Goal: Obtain resource: Download file/media

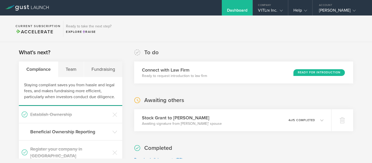
scroll to position [1224, 0]
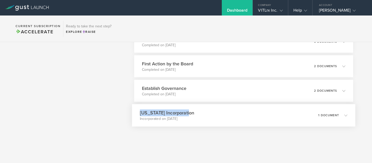
drag, startPoint x: 138, startPoint y: 113, endPoint x: 191, endPoint y: 113, distance: 52.8
click at [191, 113] on div "[US_STATE] Incorporation Incorporated on [DATE] 1 document" at bounding box center [243, 115] width 223 height 22
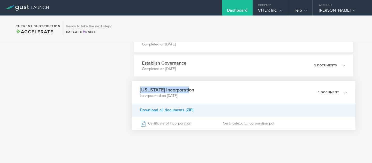
scroll to position [1195, 0]
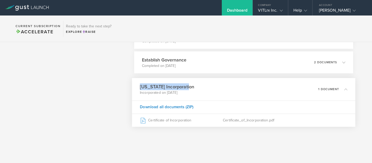
copy h3 "[US_STATE] Incorporation"
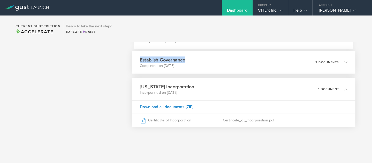
drag, startPoint x: 192, startPoint y: 58, endPoint x: 133, endPoint y: 56, distance: 58.5
click at [133, 56] on div "Establish Governance Completed on [DATE] 2 documents" at bounding box center [243, 62] width 223 height 22
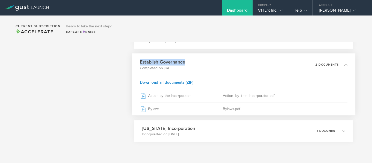
scroll to position [1211, 0]
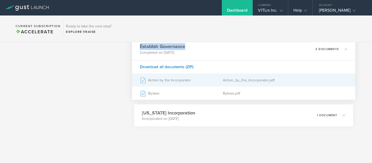
copy h3 "Establish Governance"
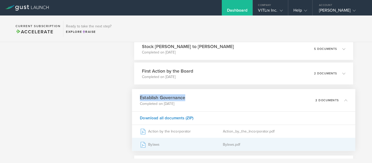
scroll to position [1150, 0]
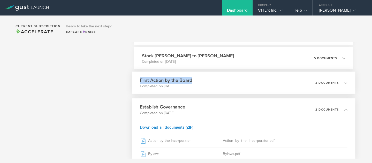
drag, startPoint x: 201, startPoint y: 78, endPoint x: 137, endPoint y: 78, distance: 63.6
click at [137, 78] on div "First Action by the Board Completed on [DATE] 2 documents" at bounding box center [243, 83] width 223 height 22
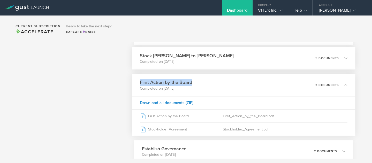
copy h3 "First Action by the Board"
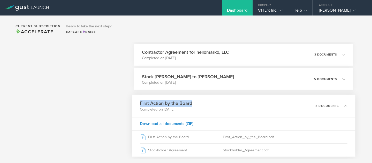
scroll to position [1123, 0]
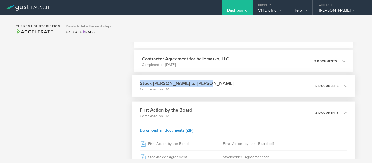
drag, startPoint x: 200, startPoint y: 82, endPoint x: 140, endPoint y: 82, distance: 60.8
click at [140, 82] on div "Stock Grant to [PERSON_NAME] Completed on [DATE] 5 documents" at bounding box center [243, 86] width 223 height 22
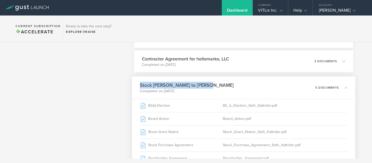
copy h3 "Stock [PERSON_NAME] to [PERSON_NAME]"
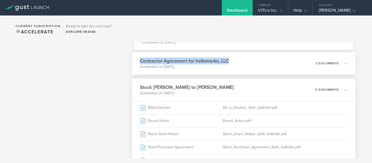
drag, startPoint x: 239, startPoint y: 60, endPoint x: 141, endPoint y: 61, distance: 97.8
click at [141, 61] on div "Contractor Agreement for hellomarko, LLC Completed on [DATE] 3 documents" at bounding box center [243, 63] width 223 height 22
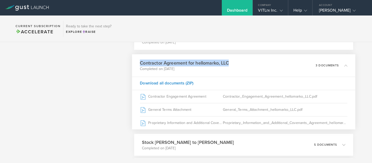
copy h3 "Contractor Agreement for hellomarko, LLC"
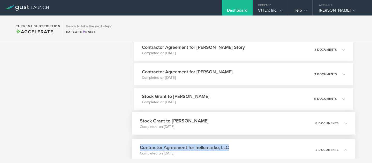
scroll to position [1035, 0]
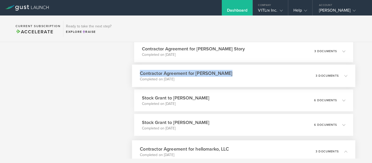
drag, startPoint x: 227, startPoint y: 73, endPoint x: 140, endPoint y: 75, distance: 86.9
click at [140, 75] on div "Contractor Agreement for [PERSON_NAME] Completed on [DATE] 3 documents" at bounding box center [243, 76] width 223 height 22
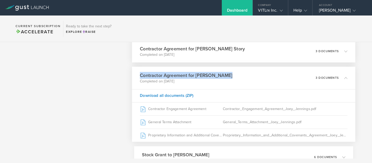
copy h3 "Contractor Agreement for [PERSON_NAME]"
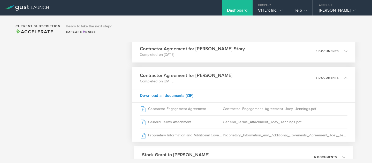
click at [200, 54] on p "Completed on [DATE]" at bounding box center [192, 54] width 105 height 5
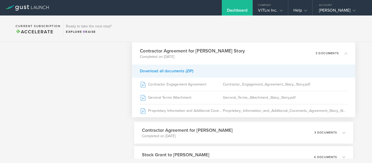
click at [172, 72] on div "Download all documents (ZIP)" at bounding box center [243, 71] width 223 height 13
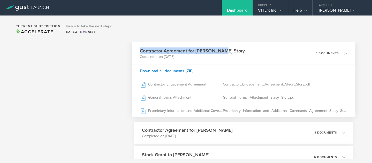
drag, startPoint x: 224, startPoint y: 50, endPoint x: 128, endPoint y: 51, distance: 96.2
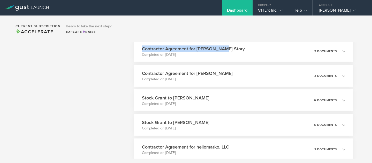
copy div "Lo ip Dolorsi amet Con Adip Elits do eiusmod temporincidi ut lab etdo Magna ali…"
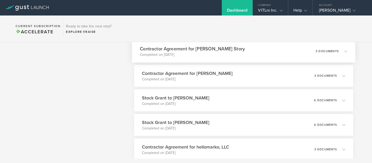
click at [144, 54] on p "Completed on [DATE]" at bounding box center [192, 54] width 105 height 5
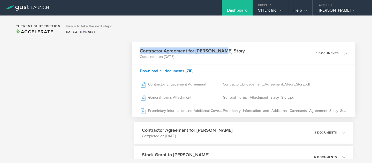
drag, startPoint x: 140, startPoint y: 50, endPoint x: 223, endPoint y: 48, distance: 82.8
click at [223, 48] on div "Contractor Agreement for [PERSON_NAME] Story Completed on [DATE] 3 documents" at bounding box center [243, 53] width 223 height 22
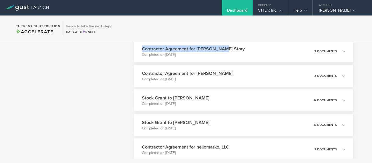
copy h3 "Contractor Agreement for [PERSON_NAME] Story"
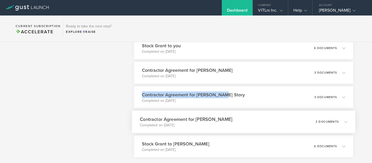
scroll to position [986, 0]
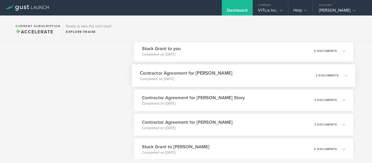
click at [161, 76] on h3 "Contractor Agreement for [PERSON_NAME]" at bounding box center [186, 73] width 93 height 7
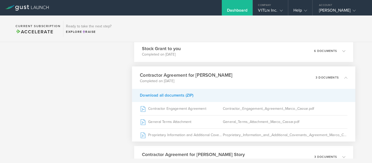
click at [169, 95] on div "Download all documents (ZIP)" at bounding box center [243, 95] width 223 height 13
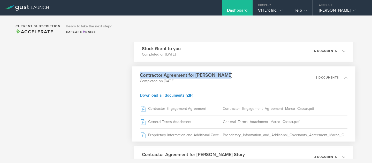
drag, startPoint x: 137, startPoint y: 76, endPoint x: 225, endPoint y: 76, distance: 87.7
click at [225, 76] on div "Contractor Agreement for [PERSON_NAME] Completed on [DATE] 3 documents" at bounding box center [243, 77] width 223 height 22
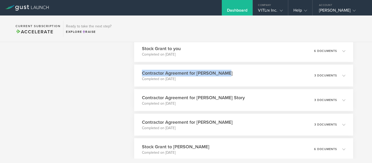
copy h3 "Contractor Agreement for [PERSON_NAME]"
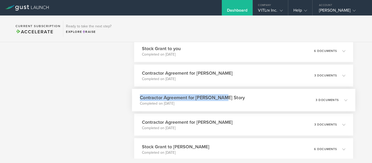
drag, startPoint x: 139, startPoint y: 99, endPoint x: 219, endPoint y: 100, distance: 79.1
click at [219, 100] on div "Contractor Agreement for [PERSON_NAME] Story Completed on [DATE] 3 documents" at bounding box center [243, 100] width 223 height 22
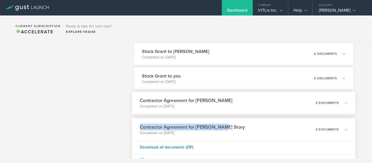
scroll to position [958, 0]
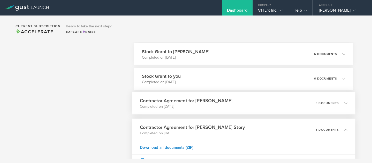
click at [160, 80] on p "Completed on [DATE]" at bounding box center [161, 82] width 39 height 5
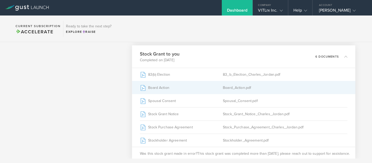
scroll to position [983, 0]
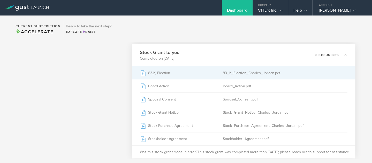
drag, startPoint x: 207, startPoint y: 75, endPoint x: 182, endPoint y: 74, distance: 25.6
click at [182, 74] on div "83(b) Election" at bounding box center [181, 72] width 83 height 13
click at [195, 73] on div "83(b) Election" at bounding box center [181, 72] width 83 height 13
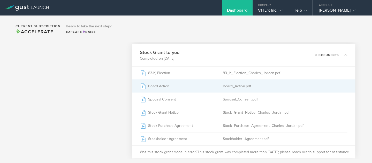
click at [211, 90] on div "Board Action" at bounding box center [181, 86] width 83 height 13
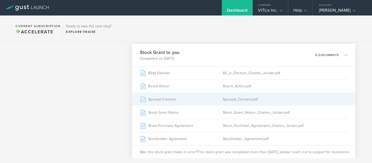
click at [266, 99] on div "Spousal_Consent.pdf" at bounding box center [285, 99] width 124 height 13
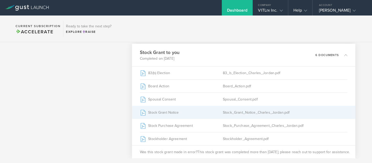
click at [192, 117] on div "Stock Grant Notice" at bounding box center [181, 112] width 83 height 13
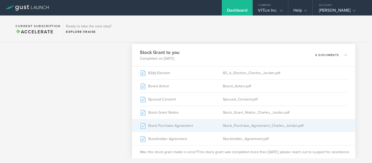
click at [169, 125] on div "Stock Purchase Agreement" at bounding box center [181, 125] width 83 height 13
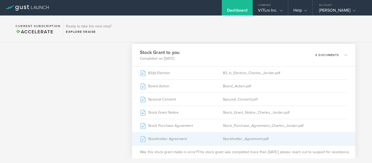
click at [182, 136] on div "Stockholder Agreement" at bounding box center [181, 138] width 83 height 13
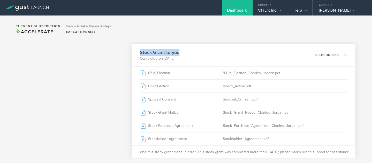
drag, startPoint x: 139, startPoint y: 50, endPoint x: 187, endPoint y: 53, distance: 47.9
click at [187, 53] on div "Stock Grant to you Completed on [DATE] 6 documents" at bounding box center [243, 55] width 223 height 22
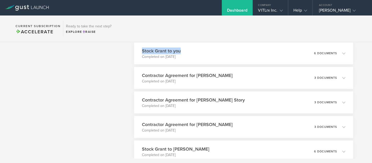
scroll to position [909, 0]
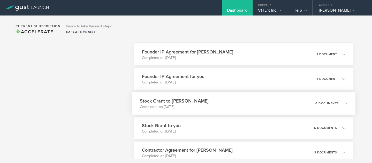
click at [187, 102] on h3 "Stock Grant to [PERSON_NAME]" at bounding box center [174, 100] width 69 height 7
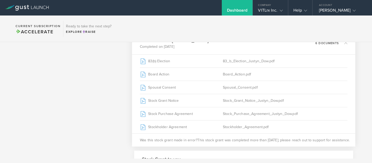
scroll to position [967, 0]
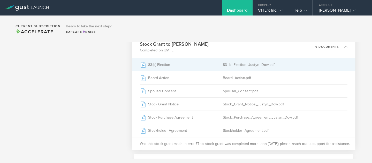
click at [188, 64] on div "83(b) Election" at bounding box center [181, 64] width 83 height 13
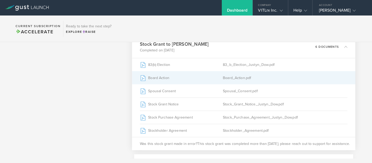
click at [163, 78] on div "Board Action" at bounding box center [181, 77] width 83 height 13
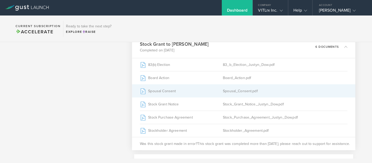
click at [169, 93] on div "Spousal Consent" at bounding box center [181, 91] width 83 height 13
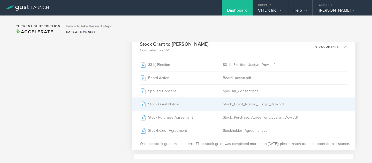
click at [195, 98] on div "Stock Grant Notice" at bounding box center [181, 104] width 83 height 13
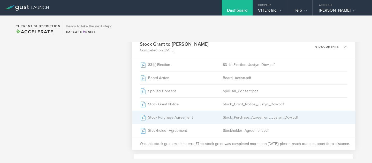
click at [186, 121] on div "Stock Purchase Agreement" at bounding box center [181, 117] width 83 height 13
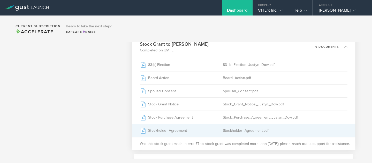
click at [167, 128] on div "Stockholder Agreement" at bounding box center [181, 130] width 83 height 13
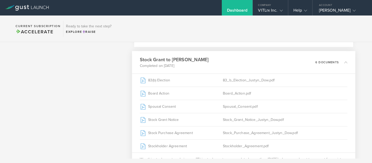
scroll to position [946, 0]
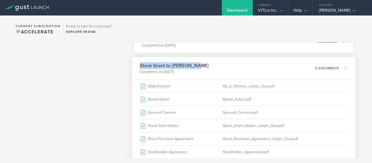
drag, startPoint x: 138, startPoint y: 45, endPoint x: 139, endPoint y: 65, distance: 19.9
click at [139, 65] on div "Stock Grant to [PERSON_NAME] Completed on [DATE] 6 documents" at bounding box center [243, 68] width 223 height 22
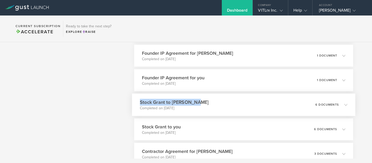
scroll to position [905, 0]
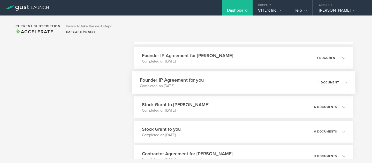
click at [167, 82] on h3 "Founder IP Agreement for you" at bounding box center [172, 80] width 64 height 7
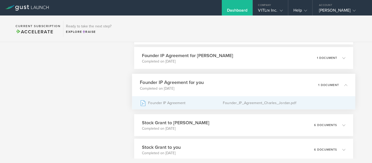
click at [170, 104] on div "Founder IP Agreement" at bounding box center [181, 102] width 83 height 13
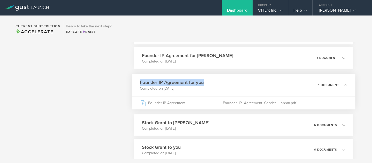
drag, startPoint x: 139, startPoint y: 81, endPoint x: 213, endPoint y: 81, distance: 73.4
click at [213, 81] on div "Founder IP Agreement for you Completed on [DATE] 1 document" at bounding box center [243, 85] width 223 height 22
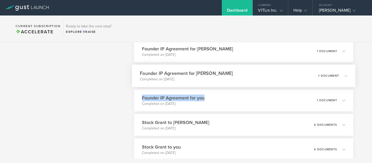
scroll to position [884, 0]
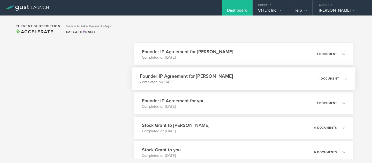
click at [137, 76] on div "Founder IP Agreement for [PERSON_NAME] Completed on [DATE] 1 document" at bounding box center [243, 78] width 223 height 22
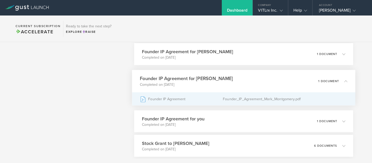
click at [158, 100] on div "Founder IP Agreement" at bounding box center [181, 99] width 83 height 13
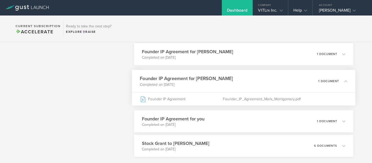
drag, startPoint x: 138, startPoint y: 78, endPoint x: 235, endPoint y: 80, distance: 96.5
click at [235, 80] on div "Founder IP Agreement for [PERSON_NAME] Completed on [DATE] 1 document" at bounding box center [243, 81] width 223 height 22
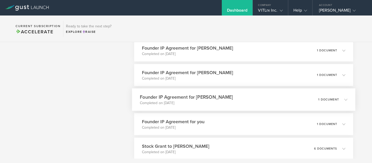
scroll to position [854, 0]
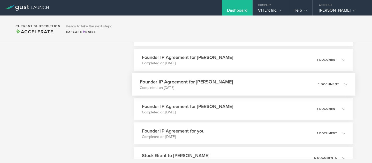
click at [174, 84] on h3 "Founder IP Agreement for [PERSON_NAME]" at bounding box center [186, 81] width 93 height 7
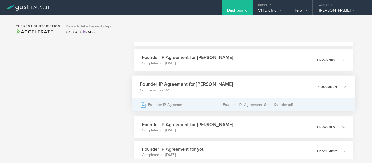
click at [167, 107] on div "Founder IP Agreement" at bounding box center [181, 104] width 83 height 13
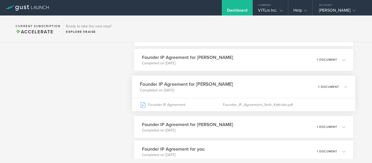
drag, startPoint x: 135, startPoint y: 84, endPoint x: 225, endPoint y: 83, distance: 90.0
click at [225, 83] on div "Founder IP Agreement for [PERSON_NAME] Completed on [DATE] 1 document" at bounding box center [243, 87] width 223 height 22
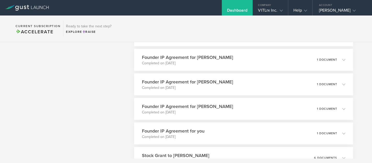
drag, startPoint x: 138, startPoint y: 81, endPoint x: 224, endPoint y: 82, distance: 86.6
click at [224, 82] on div "Founder IP Agreement for [PERSON_NAME] Completed on [DATE] 1 document" at bounding box center [243, 84] width 223 height 22
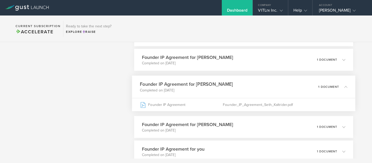
scroll to position [834, 0]
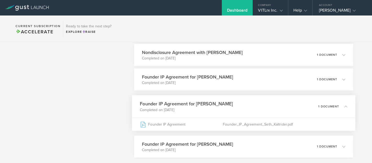
click at [197, 82] on p "Completed on [DATE]" at bounding box center [187, 82] width 91 height 5
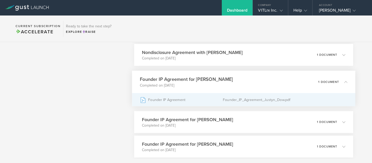
click at [181, 100] on div "Founder IP Agreement" at bounding box center [181, 99] width 83 height 13
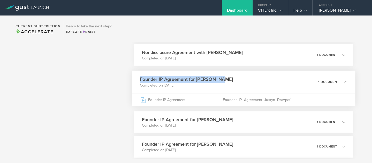
drag, startPoint x: 140, startPoint y: 78, endPoint x: 225, endPoint y: 76, distance: 85.6
click at [225, 76] on div "Founder IP Agreement for [PERSON_NAME] Completed on [DATE] 1 document" at bounding box center [243, 82] width 223 height 22
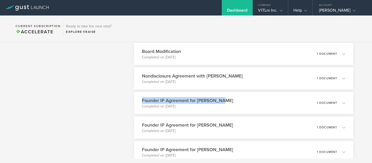
scroll to position [802, 0]
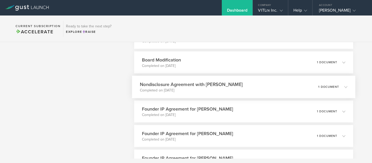
click at [183, 82] on h3 "Nondisclosure Agreement with [PERSON_NAME]" at bounding box center [191, 84] width 103 height 7
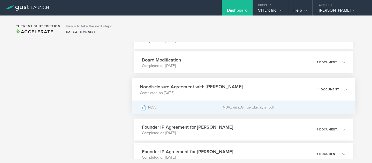
click at [177, 106] on div "NDA" at bounding box center [181, 107] width 83 height 13
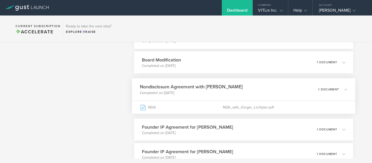
drag, startPoint x: 139, startPoint y: 86, endPoint x: 250, endPoint y: 88, distance: 111.2
click at [251, 88] on div "Nondisclosure Agreement with [PERSON_NAME] Completed on [DATE] 1 document" at bounding box center [243, 89] width 223 height 22
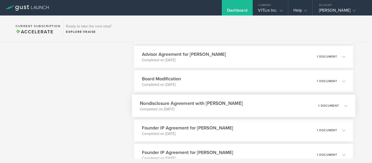
scroll to position [783, 0]
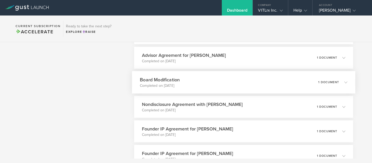
click at [176, 80] on h3 "Board Modification" at bounding box center [160, 79] width 40 height 7
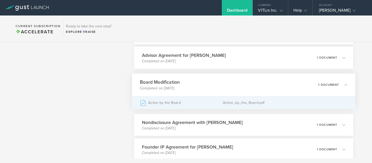
click at [227, 105] on div "Action_by_the_Board.pdf" at bounding box center [285, 102] width 124 height 13
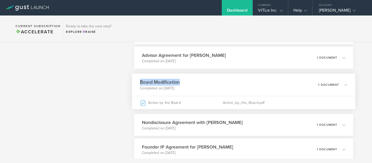
drag, startPoint x: 139, startPoint y: 82, endPoint x: 179, endPoint y: 81, distance: 40.1
click at [179, 81] on div "Board Modification Completed on [DATE] 1 document" at bounding box center [243, 85] width 223 height 22
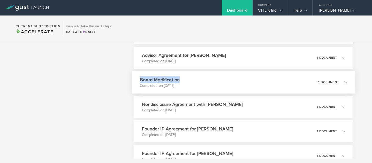
scroll to position [780, 0]
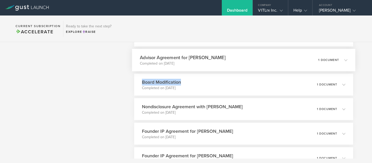
drag, startPoint x: 140, startPoint y: 57, endPoint x: 230, endPoint y: 57, distance: 90.5
click at [230, 57] on div "Advisor Agreement for [PERSON_NAME] Completed on [DATE] 1 document" at bounding box center [243, 60] width 223 height 22
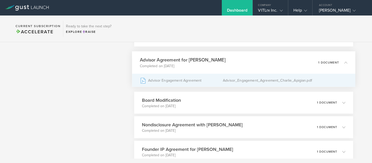
click at [177, 86] on div "Advisor Engagement Agreement" at bounding box center [181, 80] width 83 height 13
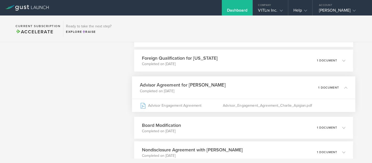
scroll to position [738, 0]
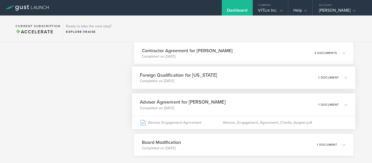
click at [193, 74] on h3 "Foreign Qualification for [US_STATE]" at bounding box center [178, 75] width 77 height 7
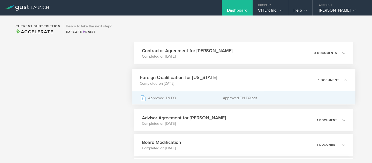
click at [193, 99] on div "Approved TN FQ" at bounding box center [181, 98] width 83 height 13
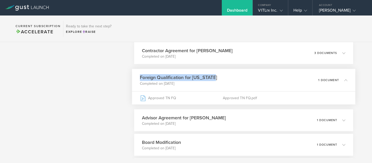
drag, startPoint x: 136, startPoint y: 77, endPoint x: 216, endPoint y: 78, distance: 79.7
click at [216, 78] on div "Foreign Qualification for [US_STATE] Completed on [DATE] 1 document" at bounding box center [243, 80] width 223 height 22
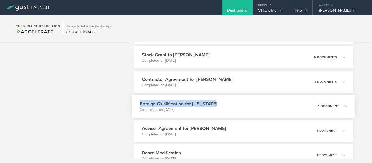
scroll to position [709, 0]
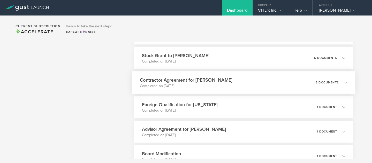
click at [206, 83] on h3 "Contractor Agreement for [PERSON_NAME]" at bounding box center [186, 80] width 93 height 7
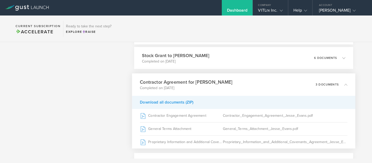
click at [183, 103] on div "Download all documents (ZIP)" at bounding box center [243, 102] width 223 height 13
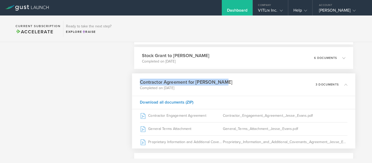
drag, startPoint x: 138, startPoint y: 83, endPoint x: 225, endPoint y: 83, distance: 87.4
click at [225, 83] on div "Contractor Agreement for [PERSON_NAME] Completed on [DATE] 3 documents" at bounding box center [243, 84] width 223 height 22
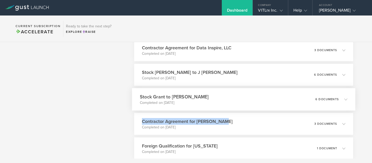
scroll to position [664, 0]
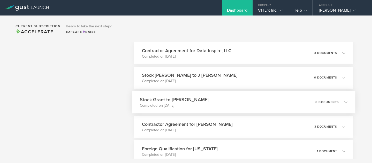
click at [139, 99] on div "Stock Grant to [PERSON_NAME] Completed on [DATE] 6 documents" at bounding box center [243, 102] width 223 height 22
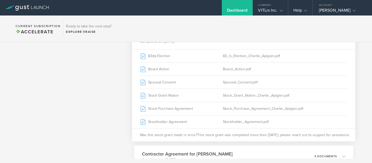
scroll to position [729, 0]
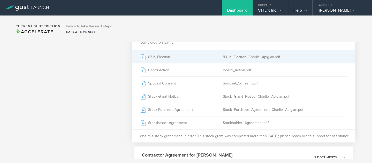
click at [179, 57] on div "83(b) Election" at bounding box center [181, 56] width 83 height 13
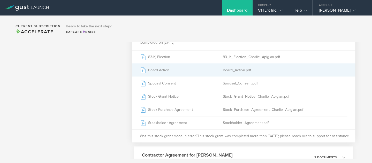
click at [194, 73] on div "Board Action" at bounding box center [181, 70] width 83 height 13
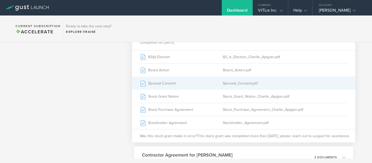
click at [212, 82] on div "Spousal Consent" at bounding box center [181, 83] width 83 height 13
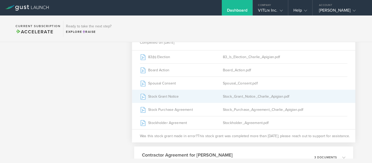
click at [202, 100] on div "Stock Grant Notice" at bounding box center [181, 96] width 83 height 13
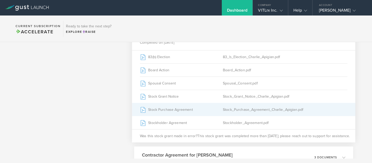
click at [193, 105] on div "Stock Purchase Agreement" at bounding box center [181, 109] width 83 height 13
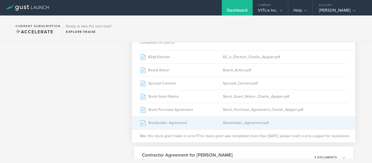
click at [200, 120] on div "Stockholder Agreement" at bounding box center [181, 122] width 83 height 13
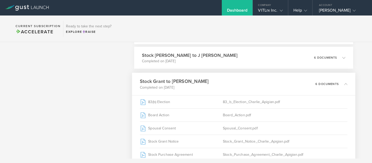
scroll to position [680, 0]
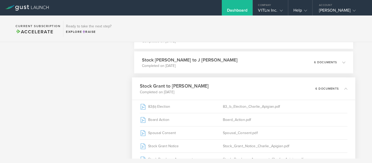
drag, startPoint x: 139, startPoint y: 86, endPoint x: 208, endPoint y: 86, distance: 69.3
click at [208, 86] on div "Stock Grant to [PERSON_NAME] Completed on [DATE] 6 documents" at bounding box center [243, 89] width 223 height 22
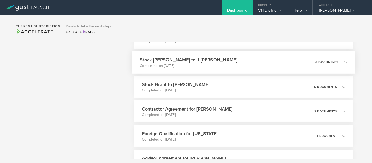
scroll to position [668, 0]
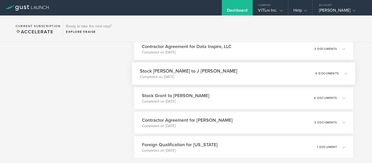
click at [187, 76] on p "Completed on [DATE]" at bounding box center [188, 76] width 97 height 5
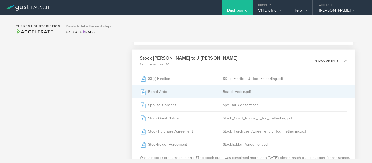
scroll to position [688, 0]
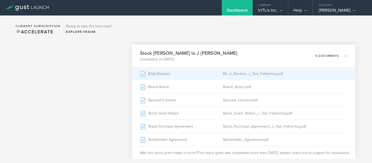
click at [204, 76] on div "83(b) Election" at bounding box center [181, 73] width 83 height 13
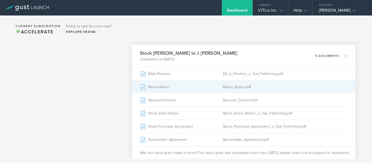
click at [194, 86] on div "Board Action" at bounding box center [181, 86] width 83 height 13
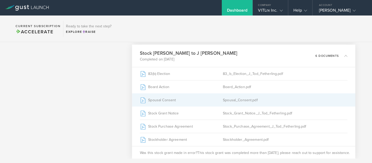
click at [179, 104] on div "Spousal Consent" at bounding box center [181, 100] width 83 height 13
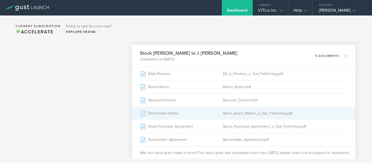
click at [221, 116] on div "Stock Grant Notice" at bounding box center [181, 113] width 83 height 13
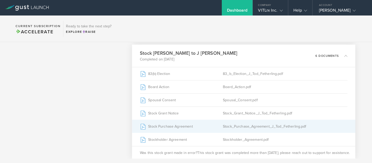
click at [194, 124] on div "Stock Purchase Agreement" at bounding box center [181, 126] width 83 height 13
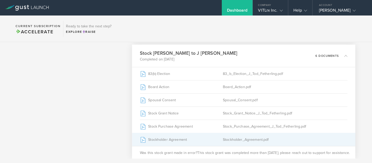
click at [193, 137] on div "Stockholder Agreement" at bounding box center [181, 139] width 83 height 13
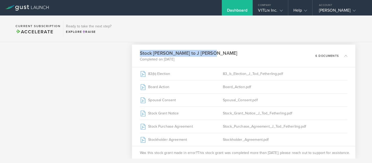
drag, startPoint x: 138, startPoint y: 52, endPoint x: 206, endPoint y: 53, distance: 67.8
click at [206, 53] on div "Stock Grant to J [PERSON_NAME] Completed on [DATE] 6 documents" at bounding box center [243, 56] width 223 height 22
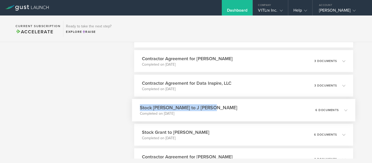
scroll to position [628, 0]
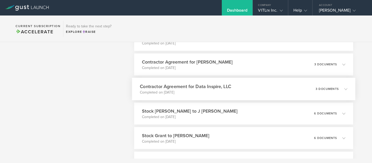
click at [223, 91] on p "Completed on [DATE]" at bounding box center [185, 92] width 91 height 5
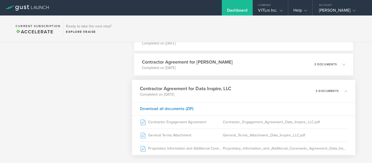
click at [223, 92] on p "Completed on [DATE]" at bounding box center [185, 94] width 91 height 5
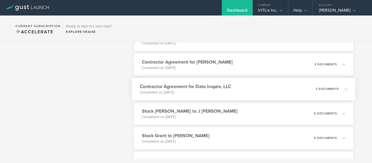
click at [223, 91] on p "Completed on [DATE]" at bounding box center [185, 92] width 91 height 5
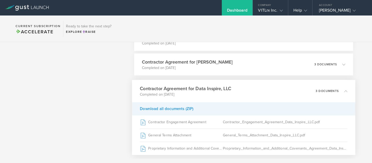
click at [185, 108] on div "Download all documents (ZIP)" at bounding box center [243, 108] width 223 height 13
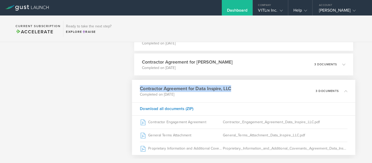
drag, startPoint x: 138, startPoint y: 88, endPoint x: 239, endPoint y: 86, distance: 101.4
click at [239, 86] on div "Contractor Agreement for Data Inspire, LLC Completed on [DATE] 3 documents" at bounding box center [243, 91] width 223 height 22
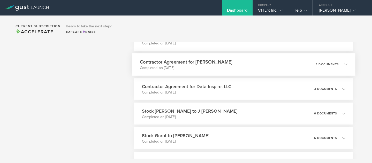
click at [168, 69] on p "Completed on [DATE]" at bounding box center [186, 67] width 93 height 5
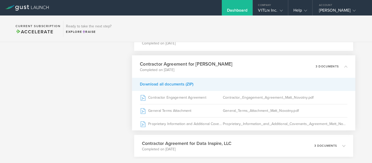
click at [170, 86] on div "Download all documents (ZIP)" at bounding box center [243, 84] width 223 height 13
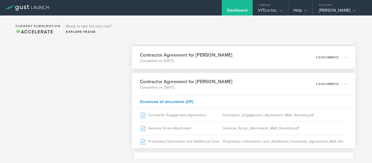
scroll to position [610, 0]
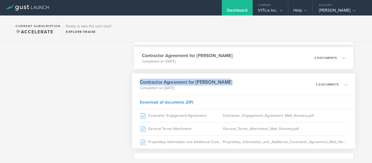
drag, startPoint x: 138, startPoint y: 82, endPoint x: 224, endPoint y: 82, distance: 86.4
click at [224, 82] on div "Contractor Agreement for [PERSON_NAME] Completed on [DATE] 3 documents" at bounding box center [243, 84] width 223 height 22
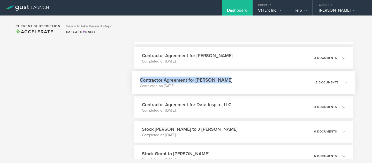
scroll to position [586, 0]
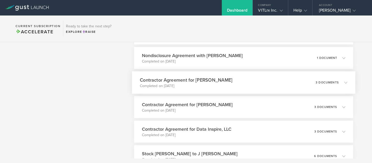
click at [190, 80] on h3 "Contractor Agreement for [PERSON_NAME]" at bounding box center [186, 80] width 93 height 7
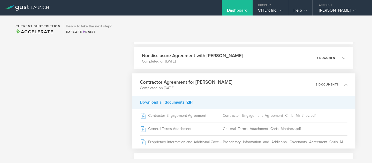
click at [182, 102] on div "Download all documents (ZIP)" at bounding box center [243, 102] width 223 height 13
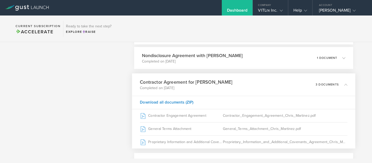
drag, startPoint x: 140, startPoint y: 81, endPoint x: 231, endPoint y: 82, distance: 91.3
click at [231, 82] on div "Contractor Agreement for [PERSON_NAME] Completed on [DATE] 3 documents" at bounding box center [243, 84] width 223 height 22
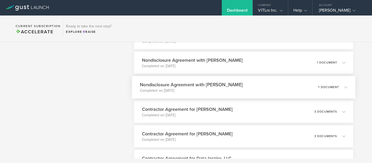
scroll to position [554, 0]
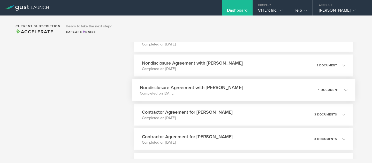
click at [194, 96] on p "Completed on [DATE]" at bounding box center [191, 93] width 103 height 5
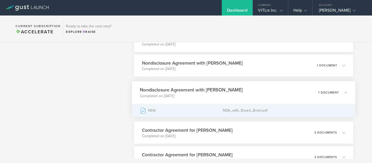
click at [219, 111] on div "NDA" at bounding box center [181, 110] width 83 height 13
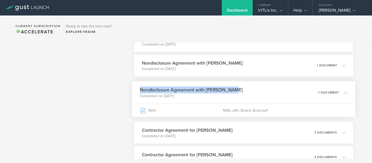
drag, startPoint x: 139, startPoint y: 87, endPoint x: 239, endPoint y: 87, distance: 100.1
click at [239, 87] on div "Nondisclosure Agreement with [PERSON_NAME] Completed on [DATE] 1 document" at bounding box center [243, 92] width 223 height 22
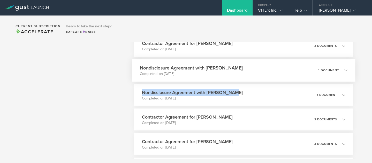
scroll to position [543, 0]
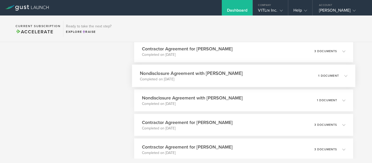
click at [210, 75] on h3 "Nondisclosure Agreement with [PERSON_NAME]" at bounding box center [191, 73] width 103 height 7
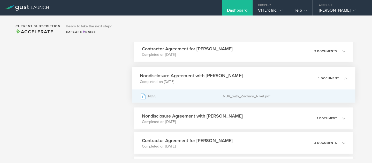
click at [206, 95] on div "NDA" at bounding box center [181, 96] width 83 height 13
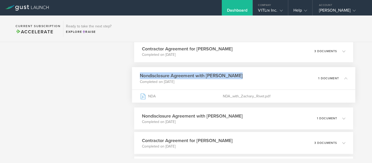
drag, startPoint x: 138, startPoint y: 75, endPoint x: 243, endPoint y: 75, distance: 104.7
click at [243, 75] on div "Nondisclosure Agreement with [PERSON_NAME] Completed on [DATE] 1 document" at bounding box center [243, 78] width 223 height 22
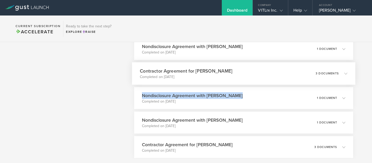
scroll to position [517, 0]
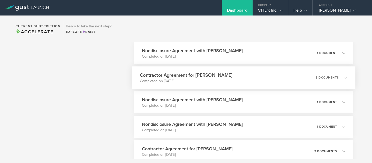
click at [207, 77] on h3 "Contractor Agreement for [PERSON_NAME]" at bounding box center [186, 75] width 93 height 7
click at [195, 75] on h3 "Contractor Agreement for [PERSON_NAME]" at bounding box center [186, 75] width 93 height 7
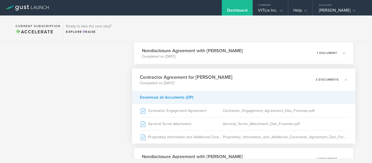
click at [183, 98] on div "Download all documents (ZIP)" at bounding box center [243, 97] width 223 height 13
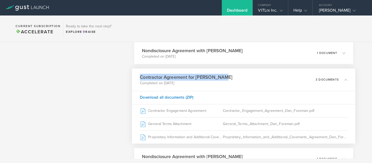
drag, startPoint x: 139, startPoint y: 78, endPoint x: 227, endPoint y: 77, distance: 88.7
click at [227, 77] on div "Contractor Agreement for [PERSON_NAME] Completed on [DATE] 3 documents" at bounding box center [243, 80] width 223 height 22
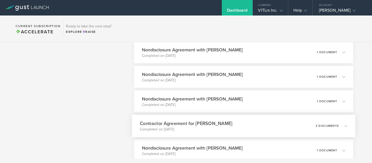
scroll to position [466, 0]
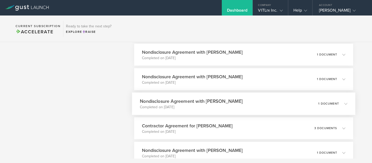
click at [204, 105] on p "Completed on [DATE]" at bounding box center [191, 107] width 103 height 5
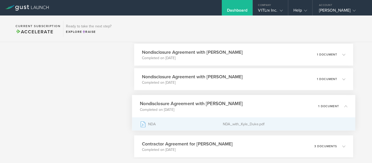
click at [213, 122] on div "NDA" at bounding box center [181, 124] width 83 height 13
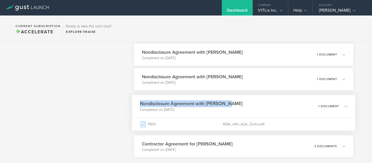
drag, startPoint x: 139, startPoint y: 101, endPoint x: 229, endPoint y: 102, distance: 90.5
click at [229, 102] on div "Nondisclosure Agreement with [PERSON_NAME] Completed on [DATE] 1 document" at bounding box center [243, 106] width 223 height 22
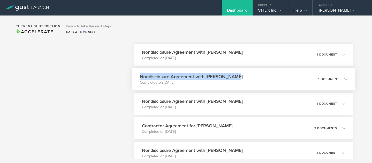
drag, startPoint x: 137, startPoint y: 77, endPoint x: 241, endPoint y: 76, distance: 103.7
click at [241, 76] on div "Nondisclosure Agreement with [PERSON_NAME] Completed on [DATE] 1 document" at bounding box center [243, 79] width 223 height 22
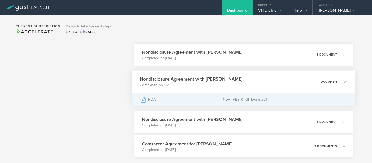
click at [209, 101] on div "NDA" at bounding box center [181, 99] width 83 height 13
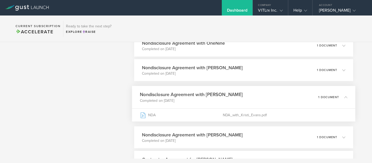
scroll to position [451, 0]
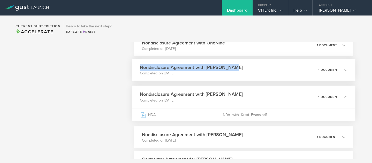
drag, startPoint x: 137, startPoint y: 69, endPoint x: 230, endPoint y: 65, distance: 93.4
click at [230, 65] on div "Nondisclosure Agreement with [PERSON_NAME] Completed on [DATE] 1 document" at bounding box center [243, 70] width 223 height 22
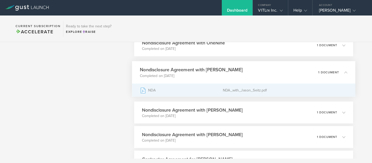
click at [219, 91] on div "NDA" at bounding box center [181, 90] width 83 height 13
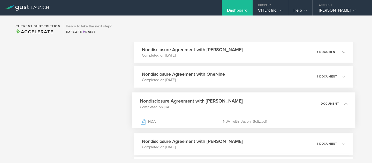
scroll to position [418, 0]
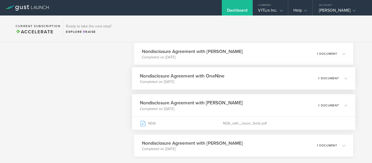
click at [141, 77] on h3 "Nondisclosure Agreement with OneNine" at bounding box center [182, 75] width 85 height 7
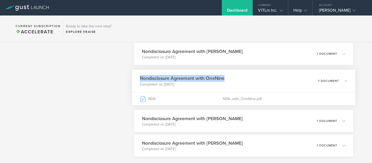
drag, startPoint x: 138, startPoint y: 77, endPoint x: 225, endPoint y: 77, distance: 87.7
click at [225, 77] on div "Nondisclosure Agreement with OneNine Completed on [DATE] 1 document" at bounding box center [243, 81] width 223 height 22
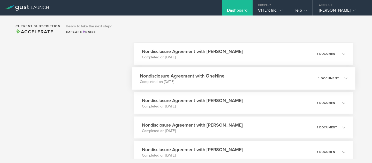
click at [244, 81] on div "Nondisclosure Agreement with OneNine Completed on [DATE] 1 document" at bounding box center [243, 78] width 223 height 22
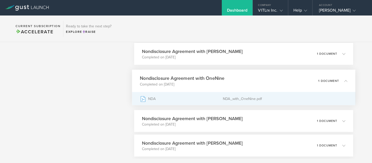
click at [234, 100] on div "NDA_with_OneNine.pdf" at bounding box center [285, 98] width 124 height 13
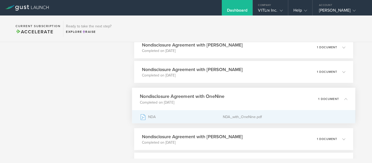
scroll to position [396, 0]
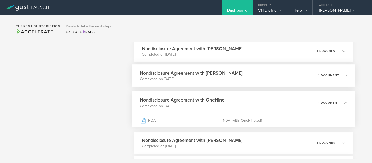
click at [199, 70] on h3 "Nondisclosure Agreement with [PERSON_NAME]" at bounding box center [191, 73] width 103 height 7
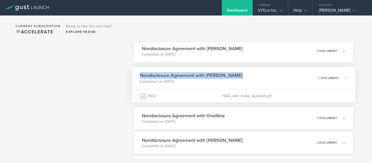
drag, startPoint x: 138, startPoint y: 74, endPoint x: 238, endPoint y: 74, distance: 100.1
click at [238, 74] on div "Nondisclosure Agreement with [PERSON_NAME] Completed on [DATE] 1 document" at bounding box center [243, 78] width 223 height 22
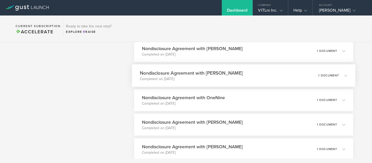
click at [240, 74] on div "Nondisclosure Agreement with [PERSON_NAME] Completed on [DATE] 1 document" at bounding box center [243, 75] width 223 height 22
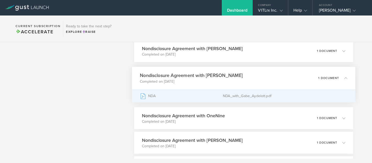
click at [221, 95] on div "NDA" at bounding box center [181, 95] width 83 height 13
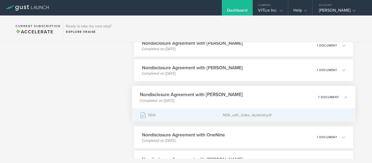
scroll to position [375, 0]
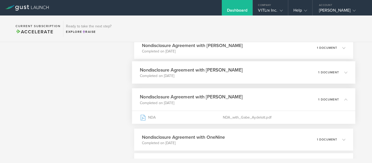
click at [206, 74] on p "Completed on [DATE]" at bounding box center [191, 75] width 103 height 5
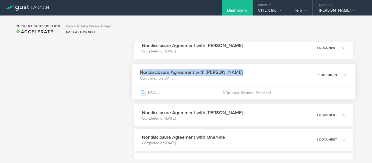
drag, startPoint x: 137, startPoint y: 73, endPoint x: 238, endPoint y: 70, distance: 100.6
click at [238, 70] on div "Nondisclosure Agreement with [PERSON_NAME] Completed on [DATE] 1 document" at bounding box center [243, 75] width 223 height 22
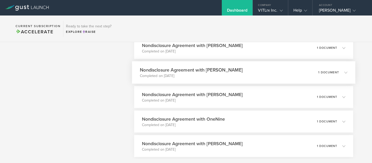
click at [243, 71] on div "Nondisclosure Agreement with [PERSON_NAME] Completed on [DATE] 1 document" at bounding box center [243, 72] width 223 height 22
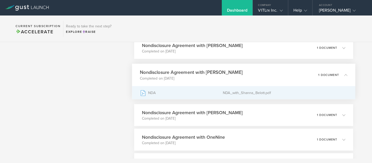
click at [229, 96] on div "NDA_with_Shanna_Belott.pdf" at bounding box center [285, 92] width 124 height 13
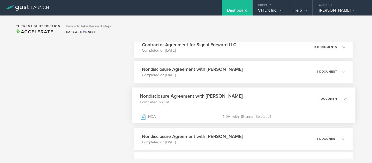
scroll to position [345, 0]
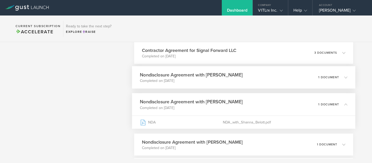
click at [186, 78] on p "Completed on [DATE]" at bounding box center [191, 80] width 103 height 5
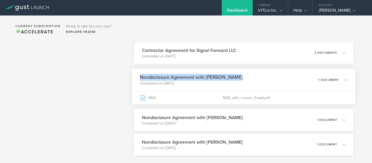
drag, startPoint x: 139, startPoint y: 78, endPoint x: 235, endPoint y: 79, distance: 96.5
click at [235, 79] on div "Nondisclosure Agreement with [PERSON_NAME] Completed on [DATE] 1 document" at bounding box center [243, 80] width 223 height 22
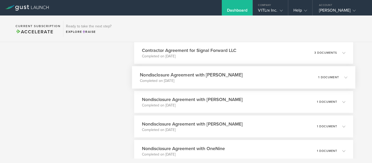
click at [234, 82] on p "Completed on [DATE]" at bounding box center [191, 80] width 103 height 5
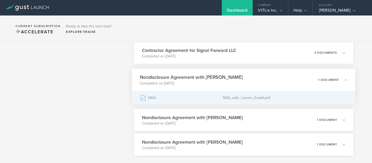
click at [233, 97] on div "NDA_with_Lauren_Ewald.pdf" at bounding box center [285, 97] width 124 height 13
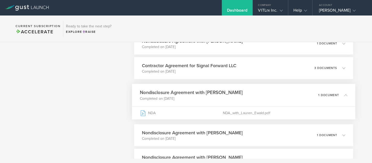
scroll to position [329, 0]
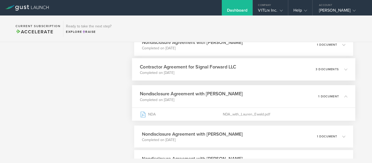
click at [220, 73] on p "Completed on [DATE]" at bounding box center [188, 72] width 96 height 5
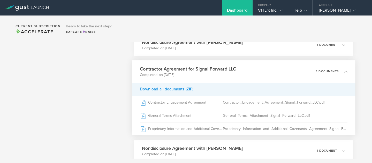
click at [182, 91] on div "Download all documents (ZIP)" at bounding box center [243, 89] width 223 height 13
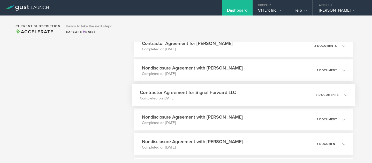
scroll to position [303, 0]
drag, startPoint x: 137, startPoint y: 92, endPoint x: 242, endPoint y: 92, distance: 104.7
click at [242, 92] on div "Contractor Agreement for Signal Forward LLC Completed on [DATE] 3 documents" at bounding box center [243, 95] width 223 height 22
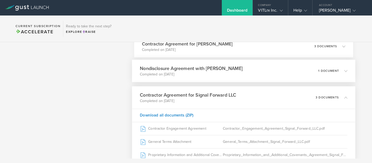
click at [206, 71] on h3 "Nondisclosure Agreement with [PERSON_NAME]" at bounding box center [191, 68] width 103 height 7
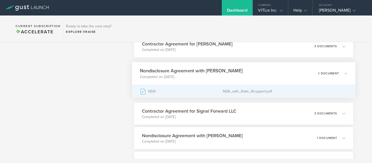
click at [194, 90] on div "NDA" at bounding box center [181, 91] width 83 height 13
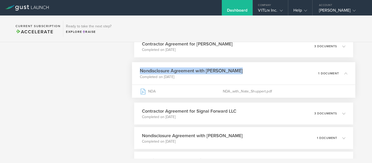
drag, startPoint x: 138, startPoint y: 71, endPoint x: 246, endPoint y: 71, distance: 107.6
click at [246, 71] on div "Nondisclosure Agreement with [PERSON_NAME] Completed on [DATE] 1 document" at bounding box center [243, 73] width 223 height 22
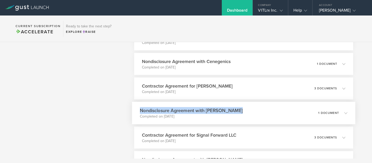
scroll to position [260, 0]
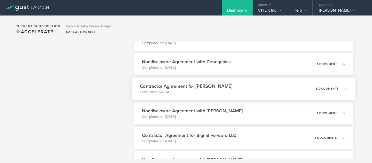
click at [155, 86] on h3 "Contractor Agreement for [PERSON_NAME]" at bounding box center [186, 86] width 93 height 7
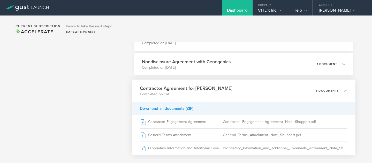
click at [179, 108] on div "Download all documents (ZIP)" at bounding box center [243, 108] width 223 height 13
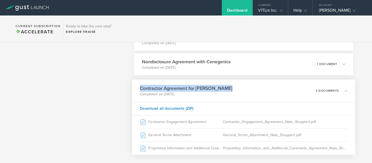
drag, startPoint x: 140, startPoint y: 88, endPoint x: 233, endPoint y: 88, distance: 93.6
click at [233, 88] on div "Contractor Agreement for [PERSON_NAME] Completed on [DATE] 3 documents" at bounding box center [243, 91] width 223 height 22
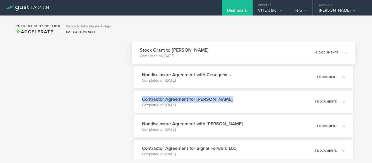
scroll to position [240, 0]
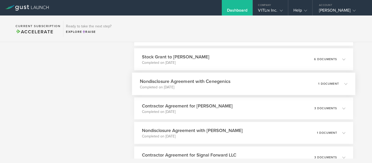
click at [220, 92] on div "Nondisclosure Agreement with Cenegenics Completed on [DATE] 1 document" at bounding box center [243, 84] width 223 height 22
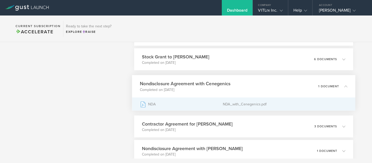
click at [228, 104] on div "NDA_with_Cenegenics.pdf" at bounding box center [285, 104] width 124 height 13
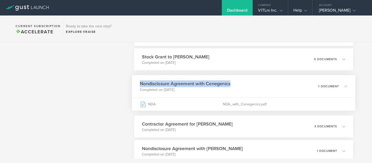
drag, startPoint x: 136, startPoint y: 85, endPoint x: 232, endPoint y: 84, distance: 96.2
click at [232, 84] on div "Nondisclosure Agreement with Cenegenics Completed on [DATE] 1 document" at bounding box center [243, 86] width 223 height 22
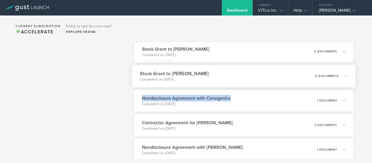
scroll to position [222, 0]
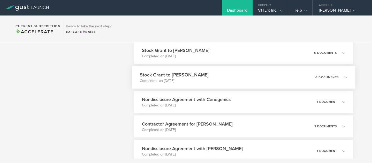
click at [200, 77] on h3 "Stock Grant to [PERSON_NAME]" at bounding box center [174, 74] width 69 height 7
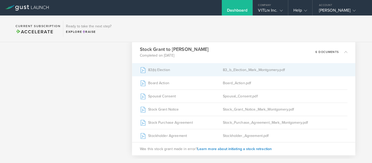
scroll to position [249, 0]
click at [191, 75] on div "83(b) Election" at bounding box center [181, 70] width 83 height 13
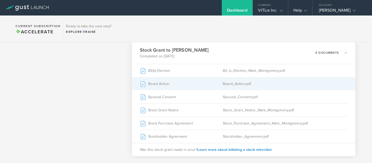
click at [161, 83] on div "Board Action" at bounding box center [181, 83] width 83 height 13
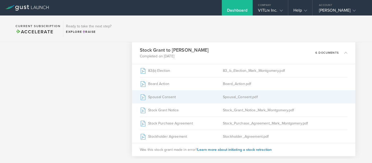
click at [193, 95] on div "Spousal Consent" at bounding box center [181, 97] width 83 height 13
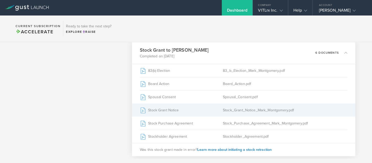
click at [186, 109] on div "Stock Grant Notice" at bounding box center [181, 110] width 83 height 13
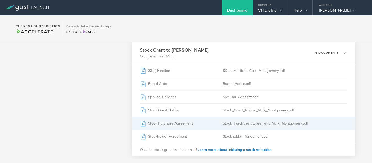
click at [197, 123] on div "Stock Purchase Agreement" at bounding box center [181, 123] width 83 height 13
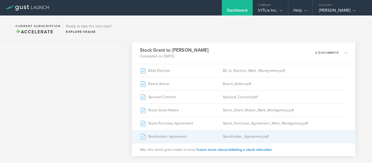
click at [204, 137] on div "Stockholder Agreement" at bounding box center [181, 136] width 83 height 13
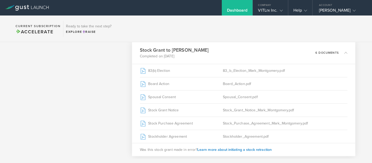
drag, startPoint x: 138, startPoint y: 50, endPoint x: 211, endPoint y: 52, distance: 73.7
click at [211, 52] on div "Stock Grant to [PERSON_NAME] Completed on [DATE] 6 documents" at bounding box center [243, 53] width 223 height 22
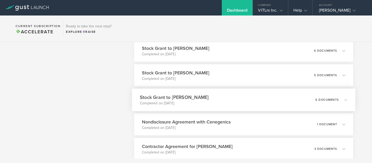
scroll to position [199, 0]
drag, startPoint x: 139, startPoint y: 72, endPoint x: 195, endPoint y: 71, distance: 56.4
click at [195, 71] on div "Stock Grant to [PERSON_NAME] Completed on [DATE] 5 documents" at bounding box center [243, 76] width 223 height 22
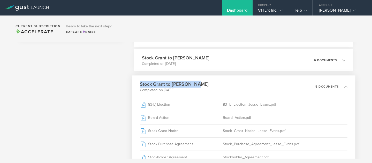
scroll to position [207, 0]
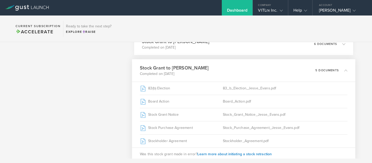
click at [209, 67] on div "Stock Grant to [PERSON_NAME] Completed on [DATE] 5 documents" at bounding box center [243, 70] width 223 height 22
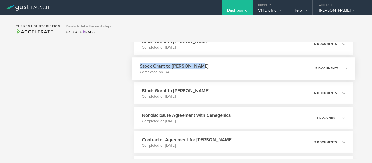
drag, startPoint x: 141, startPoint y: 66, endPoint x: 212, endPoint y: 68, distance: 70.9
click at [212, 68] on div "Stock Grant to [PERSON_NAME] Completed on [DATE] 5 documents" at bounding box center [243, 68] width 223 height 22
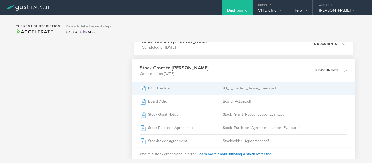
click at [233, 91] on div "83_b_Election_Jesse_Evans.pdf" at bounding box center [285, 88] width 124 height 13
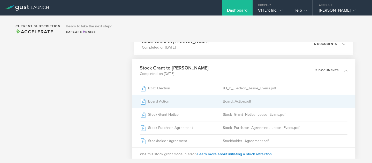
click at [207, 100] on div "Board Action" at bounding box center [181, 101] width 83 height 13
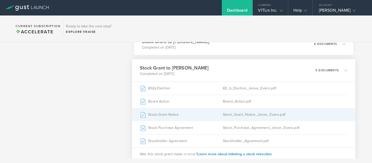
click at [203, 119] on div "Stock Grant Notice" at bounding box center [181, 114] width 83 height 13
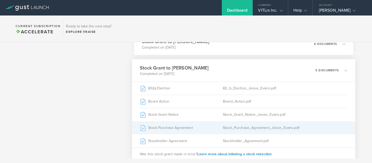
click at [208, 127] on div "Stock Purchase Agreement" at bounding box center [181, 128] width 83 height 13
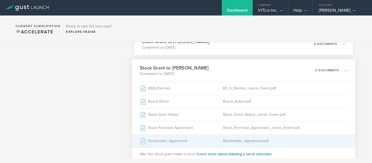
click at [202, 143] on div "Stockholder Agreement" at bounding box center [181, 141] width 83 height 13
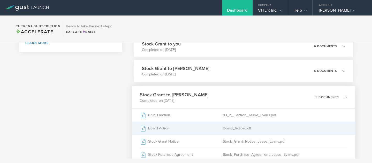
scroll to position [179, 0]
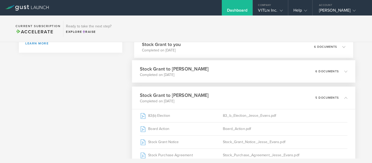
click at [192, 71] on h3 "Stock Grant to [PERSON_NAME]" at bounding box center [174, 68] width 69 height 7
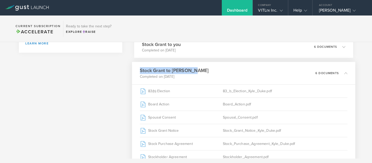
drag, startPoint x: 140, startPoint y: 70, endPoint x: 202, endPoint y: 68, distance: 62.4
click at [202, 68] on div "Stock Grant to [PERSON_NAME] Completed on [DATE] 6 documents" at bounding box center [243, 73] width 223 height 22
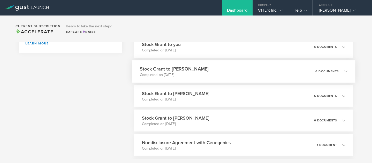
click at [201, 70] on div "Stock Grant to [PERSON_NAME] Completed on [DATE] 6 documents" at bounding box center [243, 71] width 223 height 22
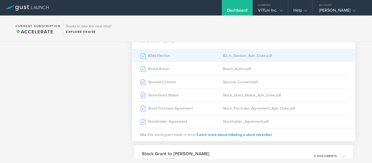
scroll to position [211, 0]
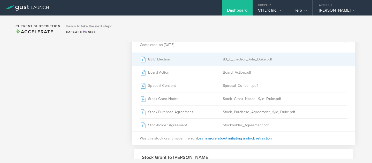
click at [196, 56] on div "83(b) Election" at bounding box center [181, 59] width 83 height 13
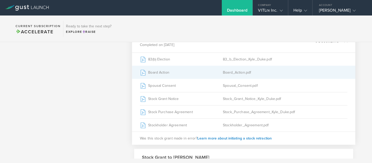
click at [202, 74] on div "Board Action" at bounding box center [181, 72] width 83 height 13
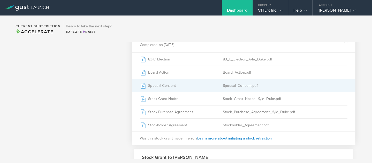
click at [212, 85] on div "Spousal Consent" at bounding box center [181, 85] width 83 height 13
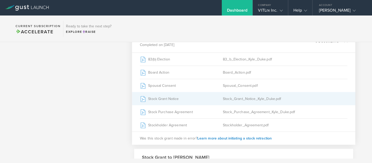
click at [207, 94] on div "Stock Grant Notice" at bounding box center [181, 98] width 83 height 13
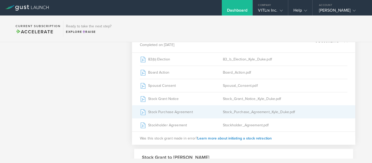
click at [212, 107] on div "Stock Purchase Agreement" at bounding box center [181, 112] width 83 height 13
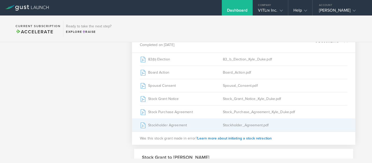
click at [213, 125] on div "Stockholder Agreement" at bounding box center [181, 125] width 83 height 13
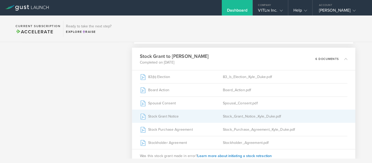
scroll to position [167, 0]
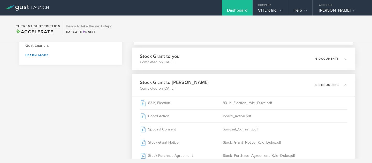
click at [201, 60] on div "Stock Grant to you Completed on [DATE] 6 documents" at bounding box center [243, 59] width 223 height 22
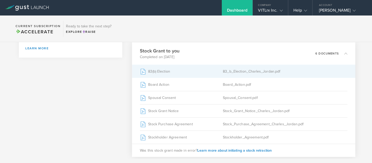
scroll to position [174, 0]
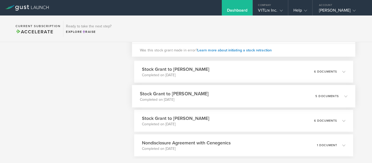
click at [181, 92] on h3 "Stock Grant to [PERSON_NAME]" at bounding box center [174, 93] width 69 height 7
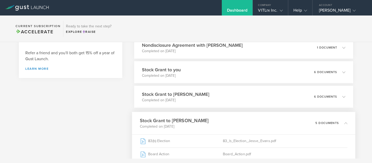
scroll to position [126, 0]
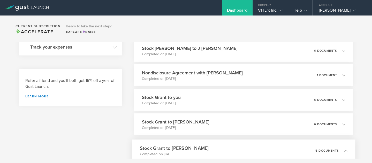
click at [186, 101] on div "Stock Grant to you Completed on [DATE] 6 documents" at bounding box center [243, 100] width 219 height 22
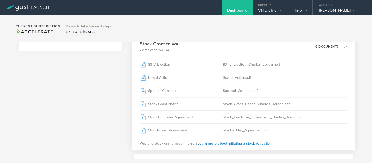
scroll to position [185, 0]
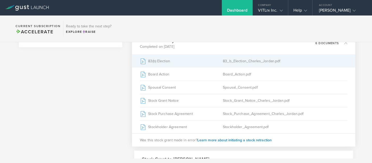
click at [190, 63] on div "83(b) Election" at bounding box center [181, 61] width 83 height 13
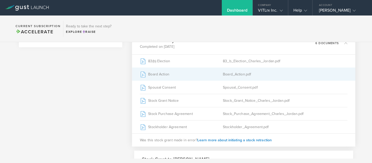
click at [169, 77] on div "Board Action" at bounding box center [181, 74] width 83 height 13
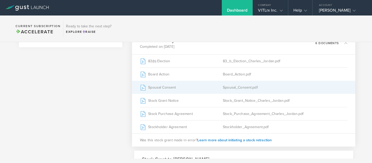
click at [193, 85] on div "Spousal Consent" at bounding box center [181, 87] width 83 height 13
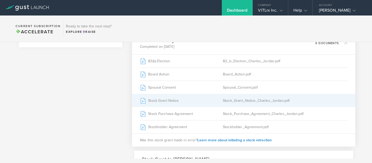
click at [234, 103] on div "Stock_Grant_Notice_Charles_Jordan.pdf" at bounding box center [285, 100] width 124 height 13
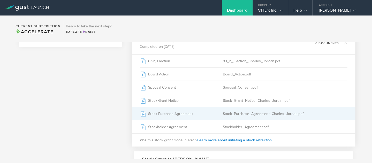
click at [220, 118] on div "Stock Purchase Agreement" at bounding box center [181, 113] width 83 height 13
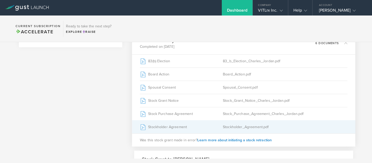
click at [176, 125] on div "Stockholder Agreement" at bounding box center [181, 127] width 83 height 13
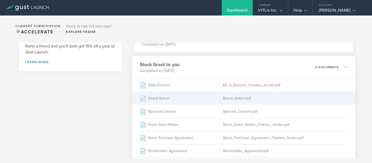
scroll to position [154, 0]
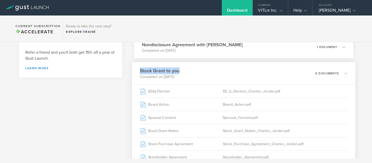
drag, startPoint x: 140, startPoint y: 69, endPoint x: 194, endPoint y: 69, distance: 54.0
click at [194, 69] on div "Stock Grant to you Completed on [DATE] 6 documents" at bounding box center [243, 73] width 223 height 22
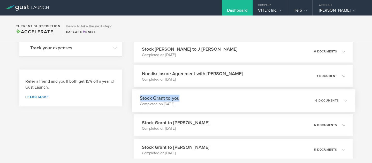
scroll to position [125, 0]
click at [141, 74] on h3 "Nondisclosure Agreement with [PERSON_NAME]" at bounding box center [191, 73] width 103 height 7
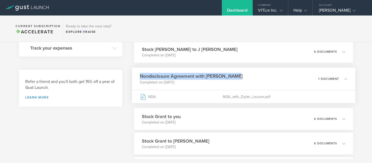
drag, startPoint x: 139, startPoint y: 76, endPoint x: 251, endPoint y: 76, distance: 111.2
click at [251, 76] on div "Nondisclosure Agreement with [PERSON_NAME] Completed on [DATE] 1 document" at bounding box center [243, 79] width 223 height 22
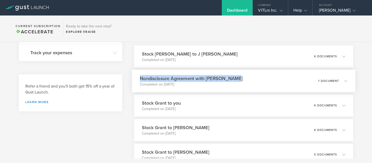
scroll to position [123, 0]
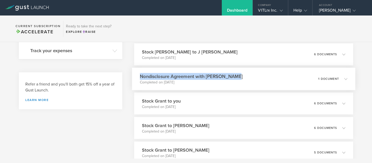
click at [251, 76] on div "Nondisclosure Agreement with [PERSON_NAME] Completed on [DATE] 1 document" at bounding box center [243, 79] width 223 height 22
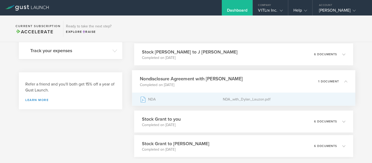
click at [231, 100] on div "NDA_with_Dylan_Lauzon.pdf" at bounding box center [285, 99] width 124 height 13
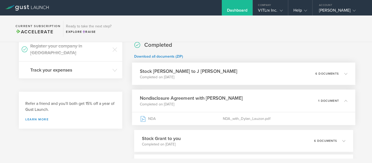
scroll to position [103, 0]
click at [242, 76] on div "Stock Grant to J [PERSON_NAME] Completed on [DATE] 6 documents" at bounding box center [243, 74] width 223 height 22
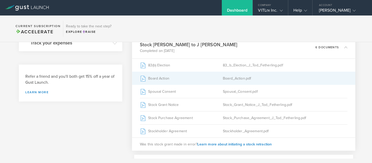
scroll to position [129, 0]
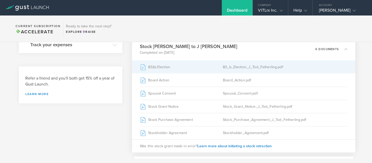
click at [231, 70] on div "83_b_Election_J_Tod_Fetherling.pdf" at bounding box center [285, 67] width 124 height 13
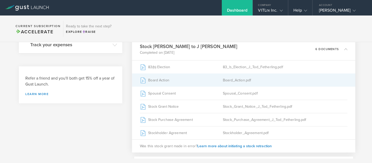
click at [198, 81] on div "Board Action" at bounding box center [181, 80] width 83 height 13
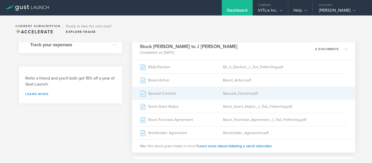
click at [205, 95] on div "Spousal Consent" at bounding box center [181, 93] width 83 height 13
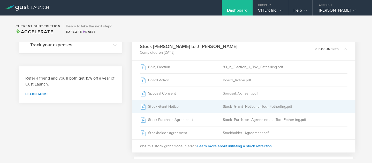
click at [222, 106] on div "Stock Grant Notice" at bounding box center [181, 106] width 83 height 13
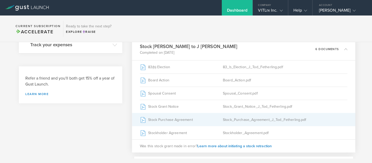
click at [243, 115] on div "Stock_Purchase_Agreement_J_Tod_Fetherling.pdf" at bounding box center [285, 119] width 124 height 13
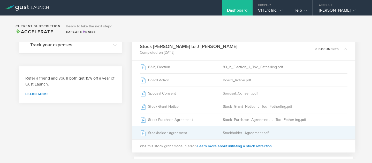
click at [178, 135] on div "Stockholder Agreement" at bounding box center [181, 132] width 83 height 13
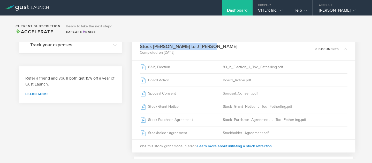
drag, startPoint x: 139, startPoint y: 45, endPoint x: 208, endPoint y: 45, distance: 68.5
click at [208, 45] on div "Stock Grant to J [PERSON_NAME] Completed on [DATE] 6 documents" at bounding box center [243, 49] width 223 height 22
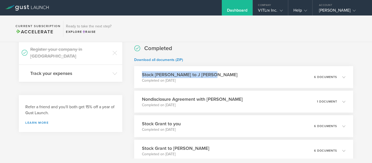
scroll to position [103, 0]
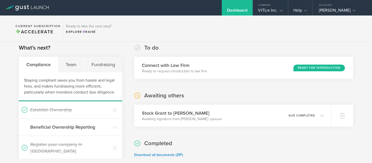
scroll to position [4, 0]
click at [276, 11] on div "VITLrx Inc." at bounding box center [270, 12] width 25 height 8
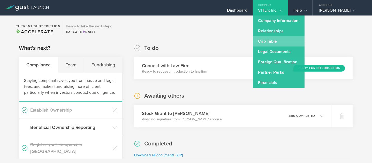
click at [265, 46] on link "Cap Table" at bounding box center [279, 41] width 52 height 10
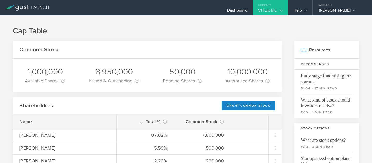
click at [268, 11] on div "VITLrx Inc." at bounding box center [270, 12] width 25 height 8
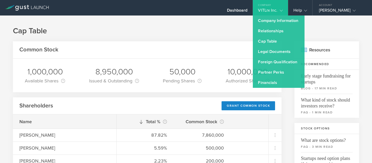
click at [236, 29] on h1 "Cap Table" at bounding box center [186, 31] width 346 height 10
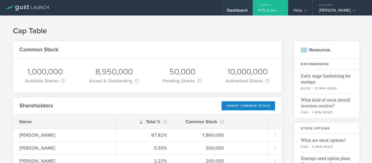
click at [237, 14] on div "Dashboard" at bounding box center [237, 12] width 21 height 8
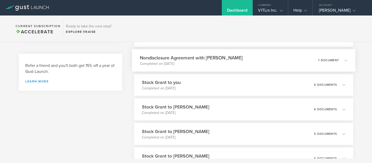
scroll to position [144, 0]
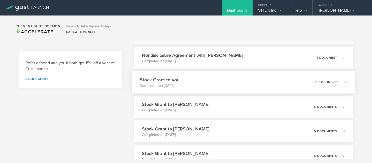
click at [207, 89] on div "Stock Grant to you Completed on [DATE] 6 documents" at bounding box center [243, 82] width 223 height 22
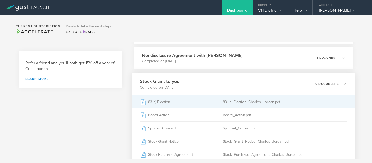
click at [203, 100] on div "83(b) Election" at bounding box center [181, 101] width 83 height 13
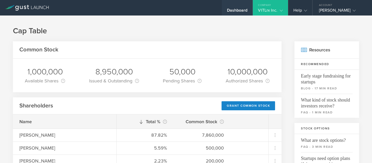
click at [240, 13] on div "Dashboard" at bounding box center [237, 12] width 21 height 8
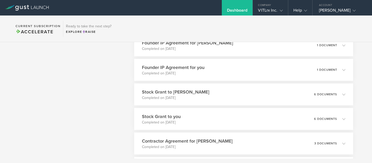
scroll to position [919, 0]
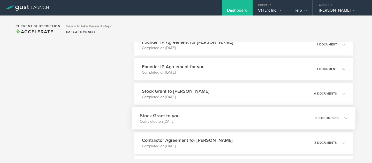
click at [188, 119] on div "Stock Grant to you Completed on [DATE] 6 documents" at bounding box center [243, 118] width 223 height 22
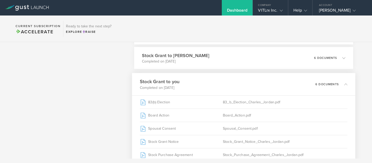
scroll to position [954, 0]
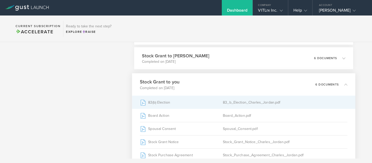
click at [186, 105] on div "83(b) Election" at bounding box center [181, 102] width 83 height 13
